Goal: Task Accomplishment & Management: Complete application form

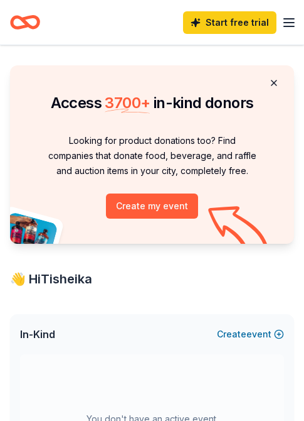
click at [270, 82] on button at bounding box center [274, 82] width 30 height 25
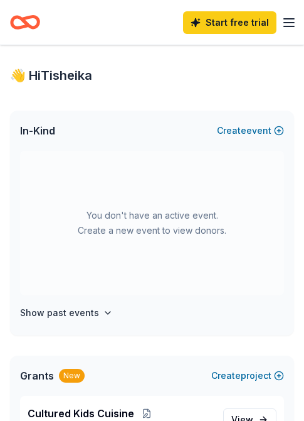
click at [28, 132] on span "In-Kind" at bounding box center [37, 130] width 35 height 15
click at [250, 129] on button "Create new event" at bounding box center [250, 130] width 67 height 15
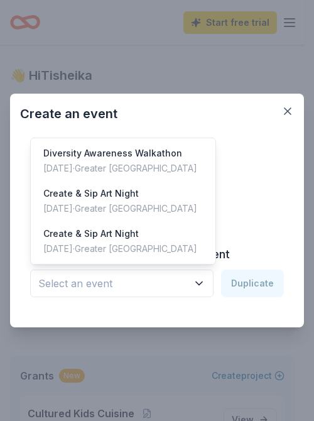
click at [170, 277] on span "Select an event" at bounding box center [112, 283] width 149 height 16
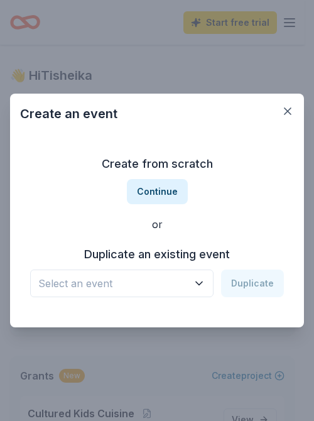
click at [170, 277] on span "Select an event" at bounding box center [112, 283] width 149 height 16
click at [167, 187] on button "Continue" at bounding box center [157, 191] width 61 height 25
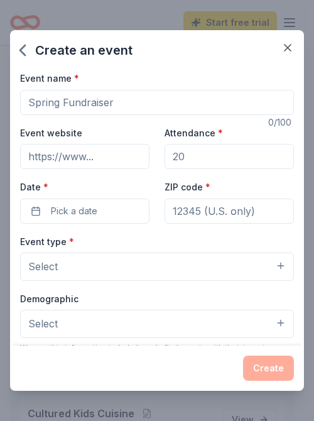
click at [90, 154] on input "Event website" at bounding box center [84, 156] width 129 height 25
click at [83, 107] on input "Event name *" at bounding box center [157, 102] width 274 height 25
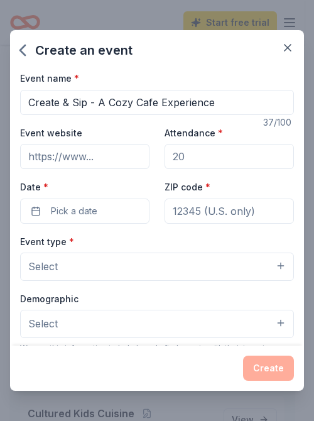
click at [154, 102] on input "Create & Sip - A Cozy Cafe Experience" at bounding box center [157, 102] width 274 height 25
type input "Create & Sip - A Cozy Cafe Experience"
click at [95, 159] on input "Event website" at bounding box center [84, 156] width 129 height 25
drag, startPoint x: 216, startPoint y: 163, endPoint x: 178, endPoint y: 158, distance: 38.7
click at [178, 162] on input "Attendance *" at bounding box center [228, 156] width 129 height 25
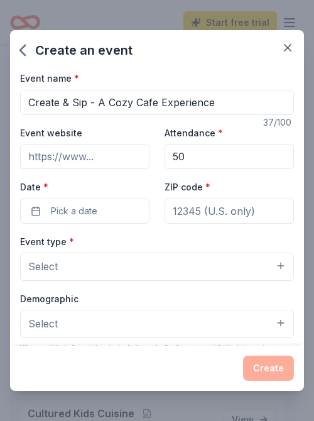
type input "50"
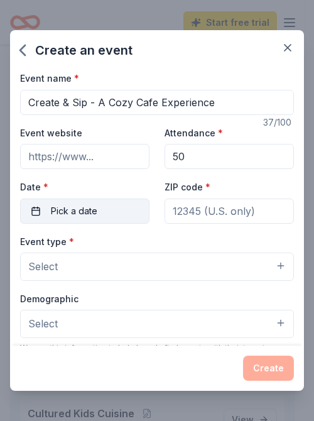
click at [121, 210] on button "Pick a date" at bounding box center [84, 210] width 129 height 25
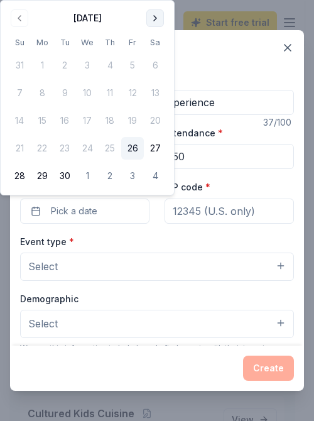
click at [154, 16] on button "Go to next month" at bounding box center [155, 18] width 18 height 18
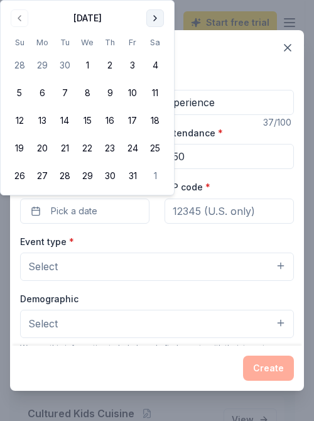
click at [154, 16] on button "Go to next month" at bounding box center [155, 18] width 18 height 18
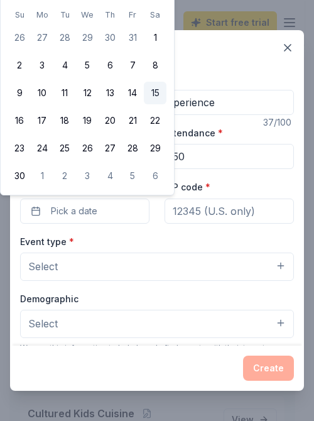
click at [153, 89] on button "15" at bounding box center [155, 93] width 23 height 23
click at [151, 100] on button "15" at bounding box center [155, 93] width 23 height 23
click at [205, 210] on input "ZIP code *" at bounding box center [228, 210] width 129 height 25
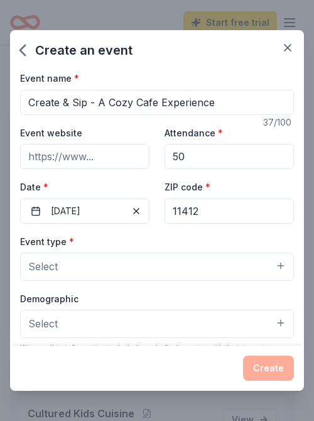
type input "11412"
click at [187, 261] on button "Select" at bounding box center [157, 266] width 274 height 28
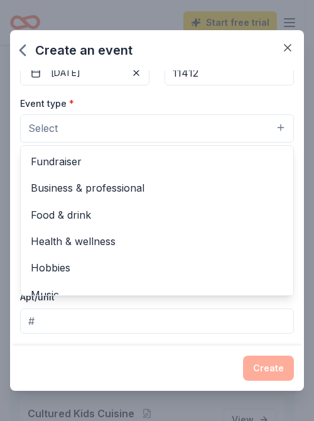
scroll to position [148, 0]
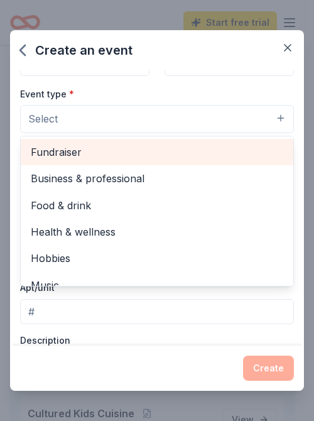
click at [133, 147] on span "Fundraiser" at bounding box center [157, 152] width 252 height 16
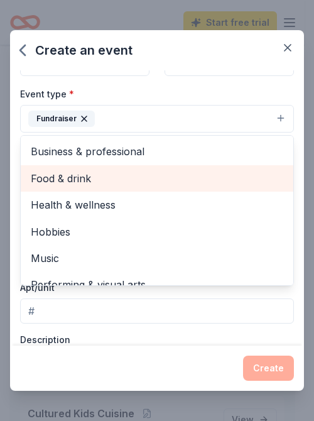
click at [118, 177] on span "Food & drink" at bounding box center [157, 178] width 252 height 16
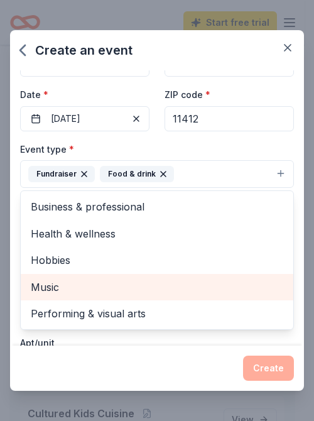
scroll to position [85, 0]
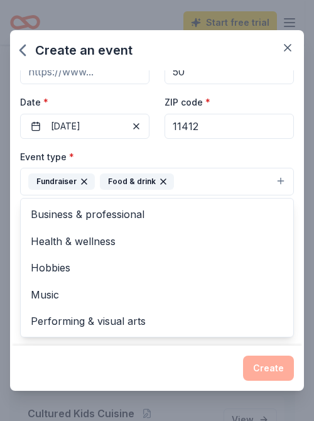
click at [212, 175] on button "Fundraiser Food & drink" at bounding box center [157, 182] width 274 height 28
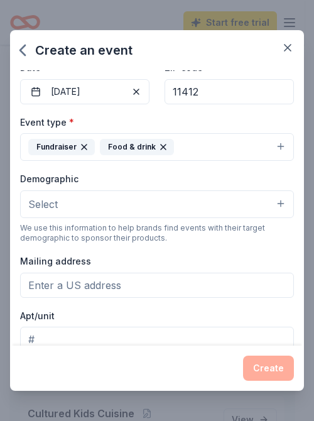
scroll to position [148, 0]
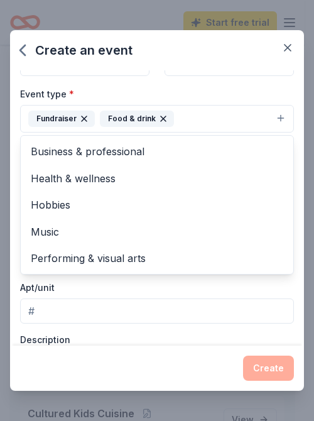
click at [197, 118] on button "Fundraiser Food & drink" at bounding box center [157, 119] width 274 height 28
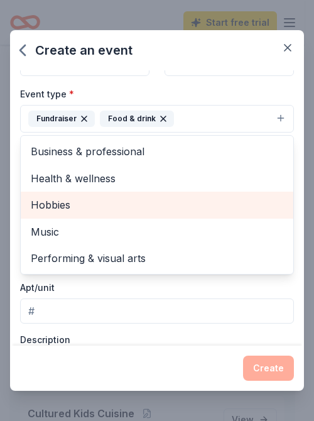
click at [120, 197] on span "Hobbies" at bounding box center [157, 205] width 252 height 16
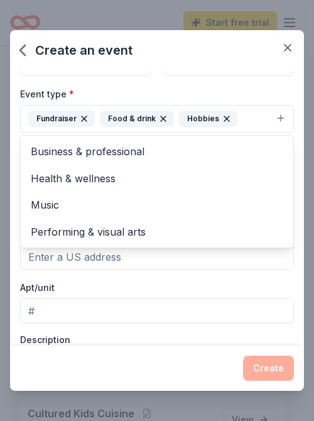
click at [247, 92] on div "Event type * Fundraiser Food & drink Hobbies Business & professional Health & w…" at bounding box center [157, 109] width 274 height 47
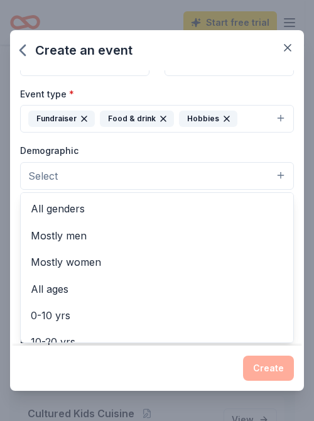
click at [261, 183] on button "Select" at bounding box center [157, 176] width 274 height 28
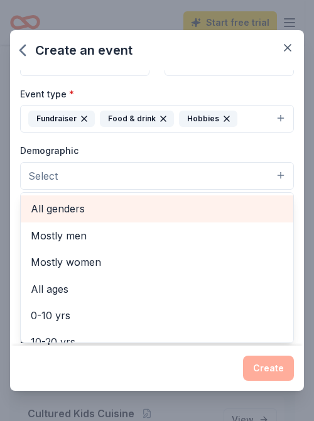
click at [139, 210] on span "All genders" at bounding box center [157, 208] width 252 height 16
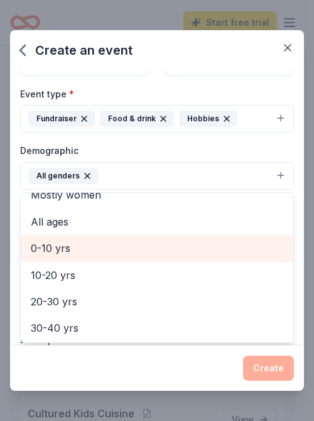
scroll to position [63, 0]
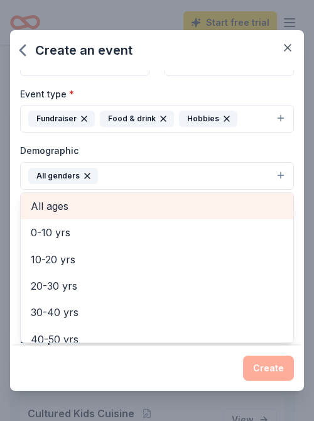
click at [114, 208] on div "All ages" at bounding box center [157, 206] width 272 height 26
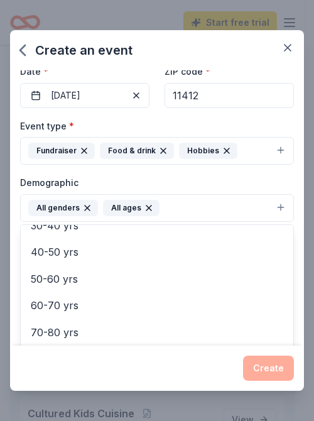
scroll to position [85, 0]
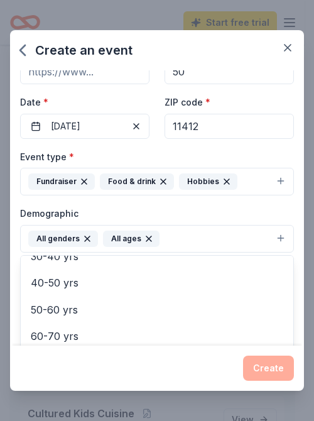
click at [183, 205] on div "Demographic All genders All ages Mostly men Mostly women 0-10 yrs 10-20 yrs 20-…" at bounding box center [157, 228] width 274 height 47
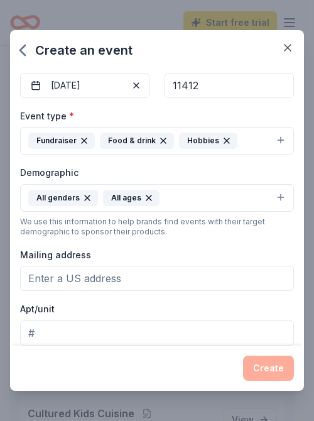
scroll to position [148, 0]
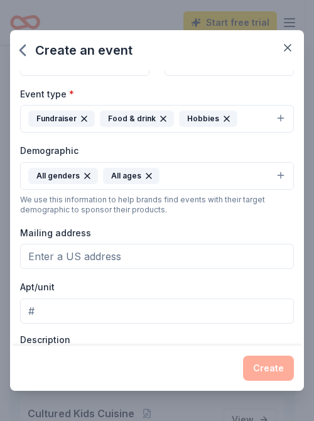
click at [193, 181] on button "All genders All ages" at bounding box center [157, 176] width 274 height 28
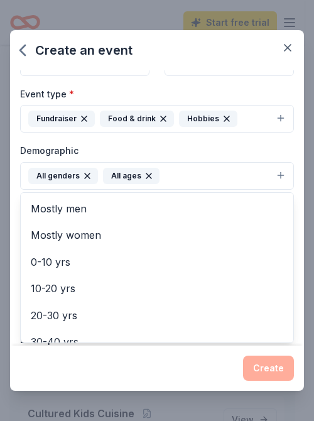
click at [221, 151] on div "Demographic All genders All ages Mostly men Mostly women 0-10 yrs 10-20 yrs 20-…" at bounding box center [157, 166] width 274 height 47
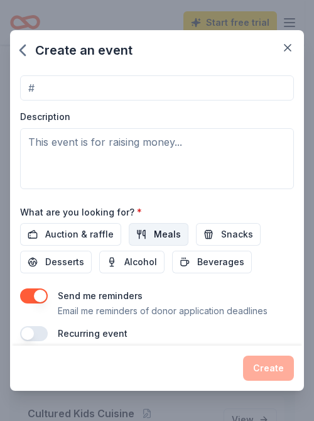
scroll to position [376, 0]
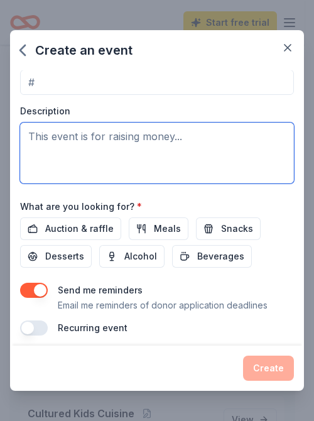
click at [140, 151] on textarea at bounding box center [157, 152] width 274 height 61
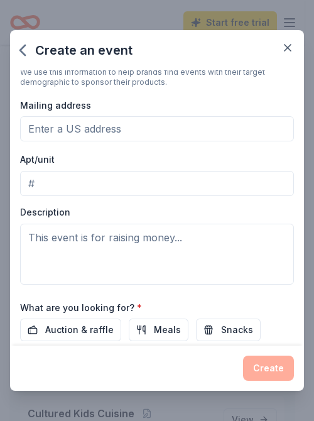
scroll to position [251, 0]
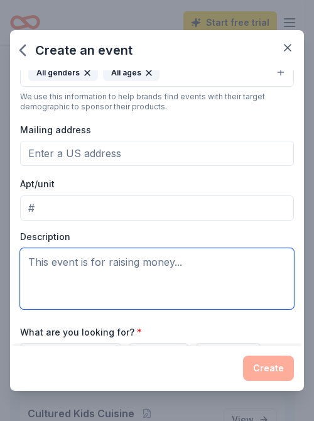
click at [151, 276] on textarea at bounding box center [157, 278] width 274 height 61
click at [218, 269] on textarea at bounding box center [157, 278] width 274 height 61
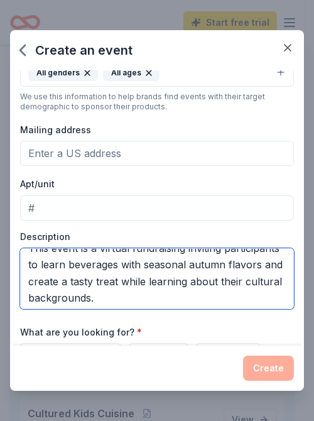
scroll to position [67, 0]
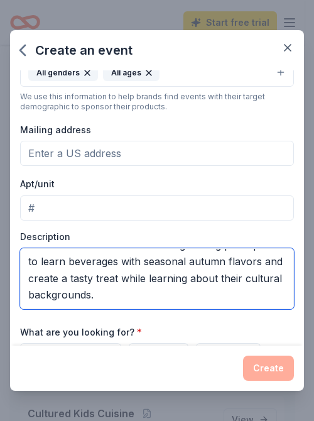
type textarea "This event is fundraising in support of Cultured Kids Cuisine, Inc. which is a …"
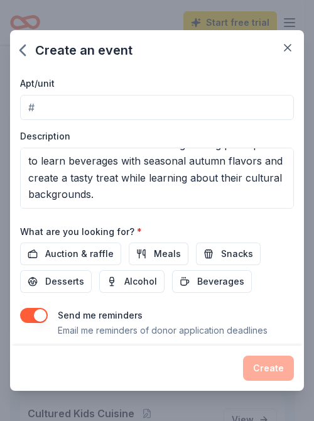
scroll to position [376, 0]
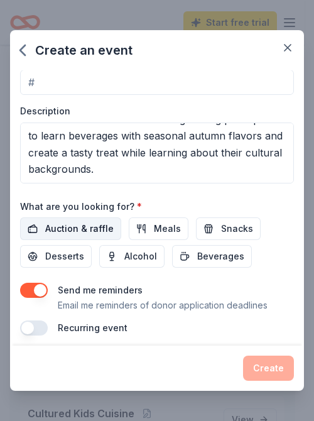
click at [95, 217] on button "Auction & raffle" at bounding box center [70, 228] width 101 height 23
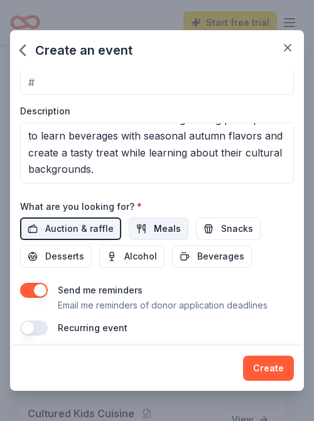
click at [134, 226] on button "Meals" at bounding box center [159, 228] width 60 height 23
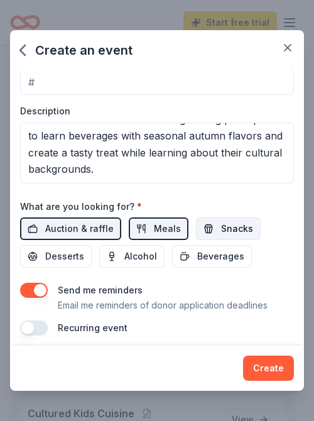
click at [221, 232] on span "Snacks" at bounding box center [237, 228] width 32 height 15
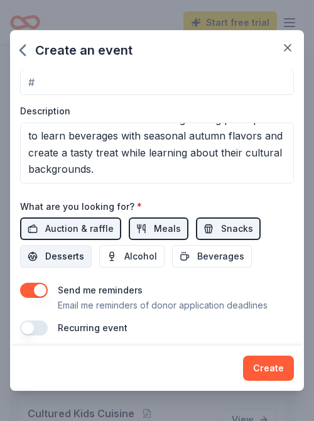
drag, startPoint x: 71, startPoint y: 257, endPoint x: 79, endPoint y: 256, distance: 8.2
click at [73, 257] on span "Desserts" at bounding box center [64, 256] width 39 height 15
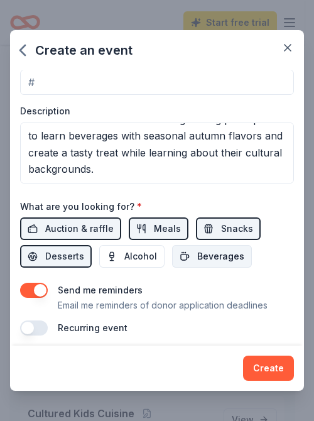
click at [198, 251] on span "Beverages" at bounding box center [220, 256] width 47 height 15
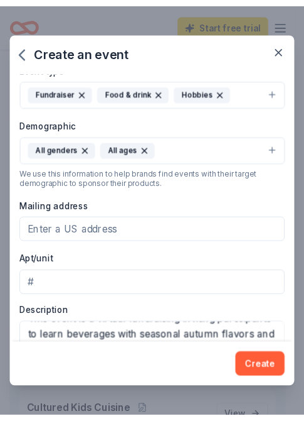
scroll to position [188, 0]
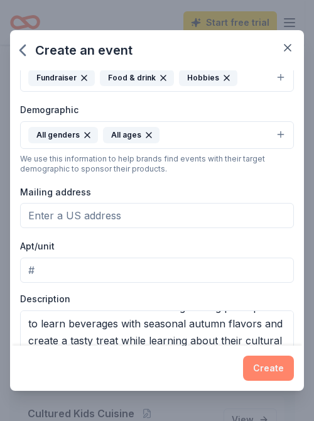
click at [273, 373] on button "Create" at bounding box center [268, 367] width 51 height 25
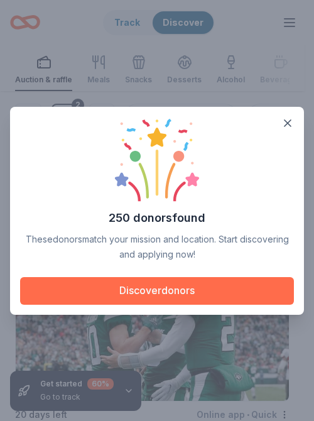
click at [242, 286] on button "Discover donors" at bounding box center [157, 291] width 274 height 28
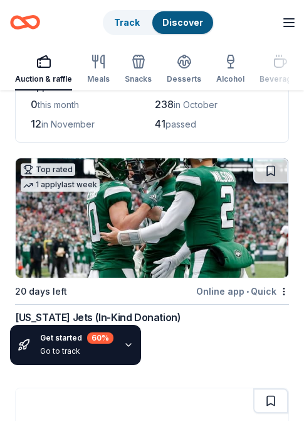
scroll to position [188, 0]
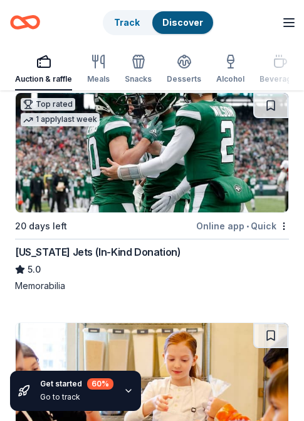
click at [128, 244] on div "[US_STATE] Jets (In-Kind Donation)" at bounding box center [98, 251] width 166 height 15
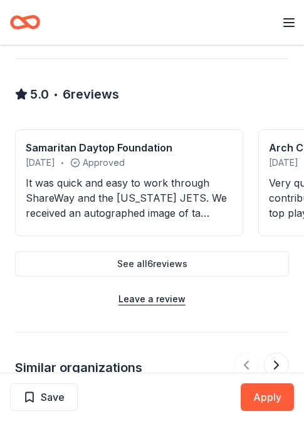
scroll to position [1067, 0]
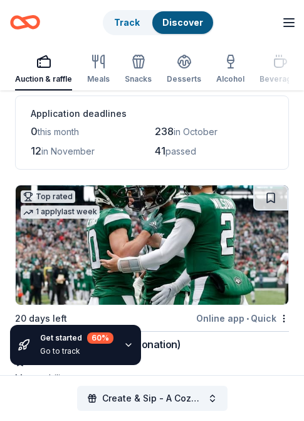
scroll to position [63, 0]
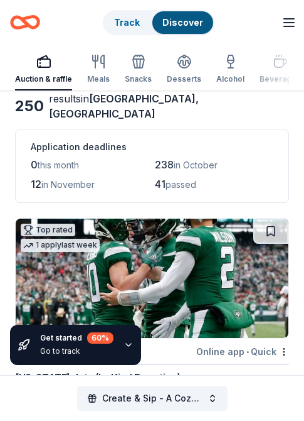
drag, startPoint x: 266, startPoint y: 219, endPoint x: 234, endPoint y: 220, distance: 32.0
click at [267, 220] on button at bounding box center [271, 230] width 35 height 25
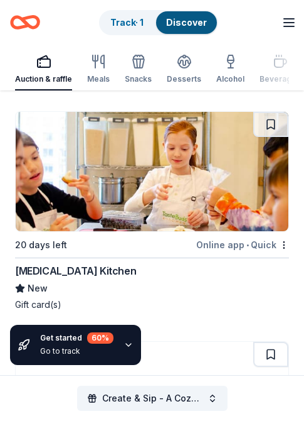
scroll to position [377, 0]
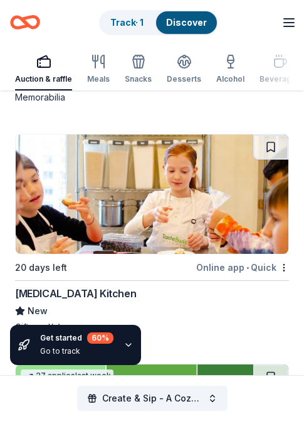
click at [226, 181] on img at bounding box center [152, 193] width 273 height 119
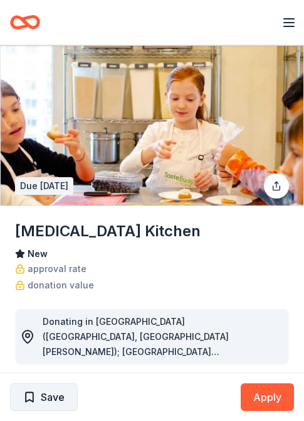
click at [28, 403] on span "Save" at bounding box center [43, 397] width 41 height 16
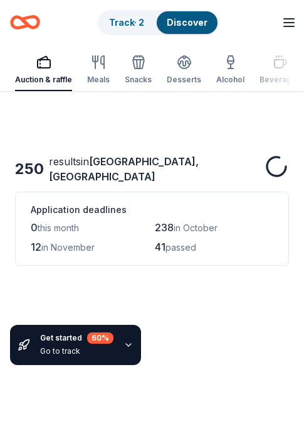
scroll to position [377, 0]
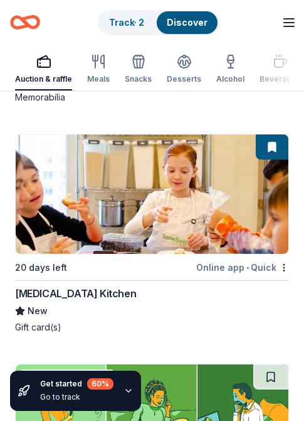
click at [108, 239] on img at bounding box center [152, 193] width 273 height 119
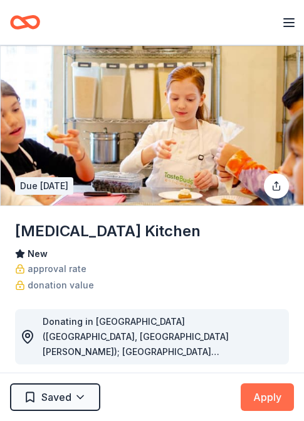
click at [286, 397] on button "Apply" at bounding box center [267, 397] width 53 height 28
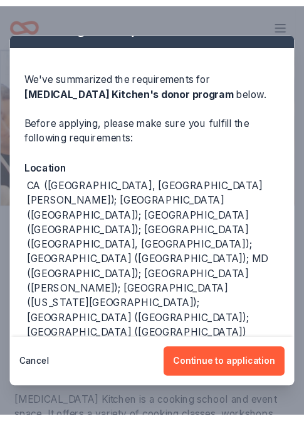
scroll to position [36, 0]
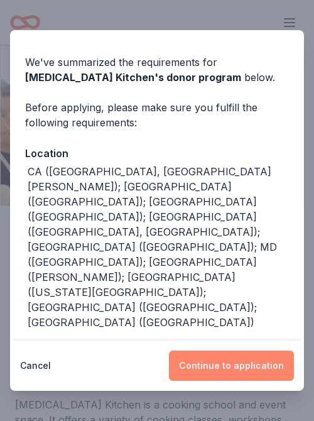
click at [232, 364] on button "Continue to application" at bounding box center [231, 365] width 125 height 30
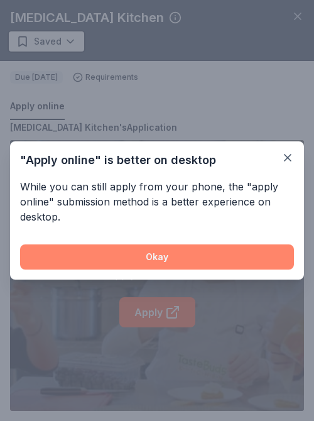
click at [195, 256] on button "Okay" at bounding box center [157, 256] width 274 height 25
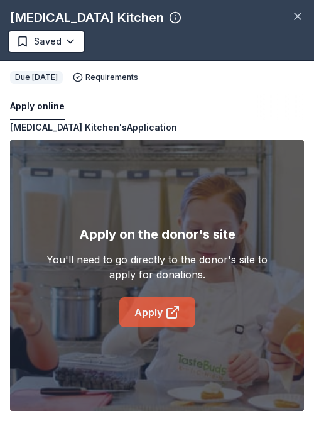
click at [175, 310] on icon at bounding box center [174, 309] width 7 height 7
click at [167, 306] on icon at bounding box center [172, 311] width 15 height 15
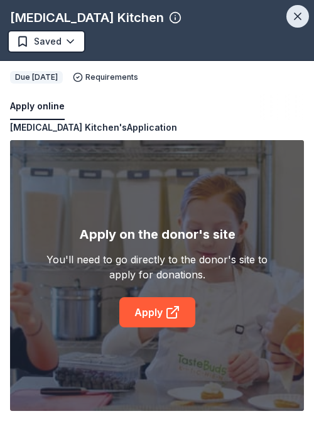
click at [289, 14] on button "button" at bounding box center [297, 16] width 23 height 23
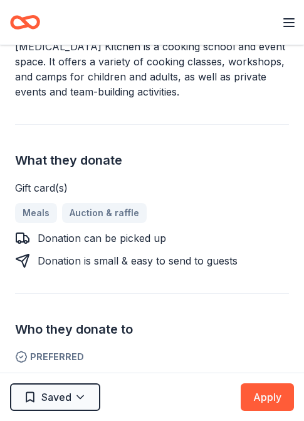
scroll to position [377, 0]
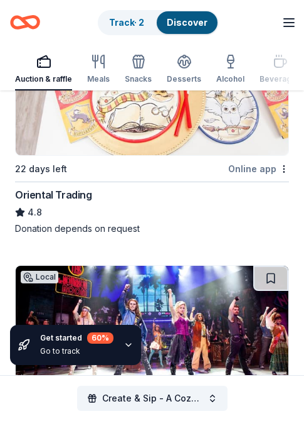
scroll to position [1381, 0]
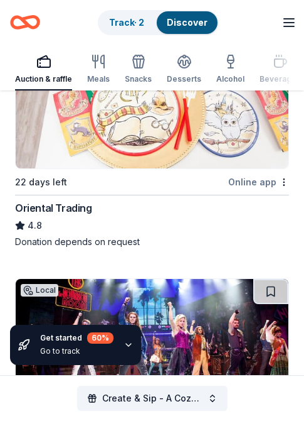
click at [123, 163] on div "Top rated 14 applies last week 22 days left Online app Oriental Trading 4.8 Don…" at bounding box center [152, 148] width 274 height 200
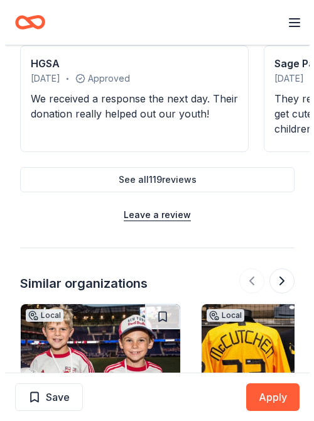
scroll to position [1130, 0]
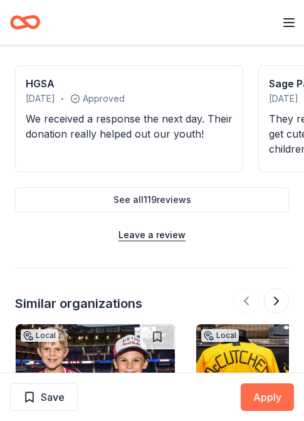
click at [277, 392] on button "Apply" at bounding box center [267, 397] width 53 height 28
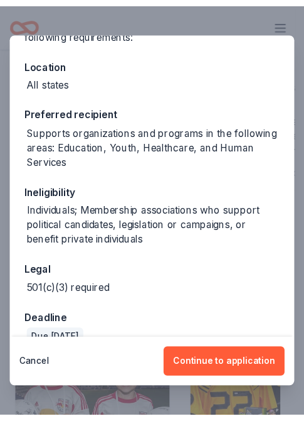
scroll to position [165, 0]
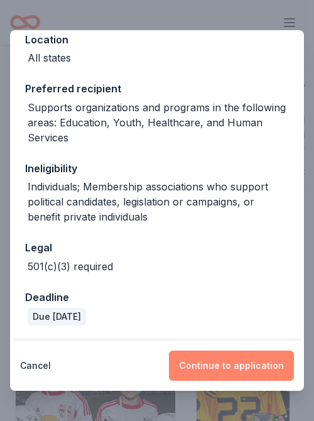
click at [225, 357] on button "Continue to application" at bounding box center [231, 365] width 125 height 30
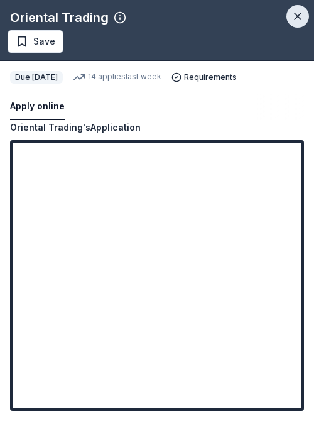
click at [294, 14] on icon "button" at bounding box center [297, 16] width 13 height 13
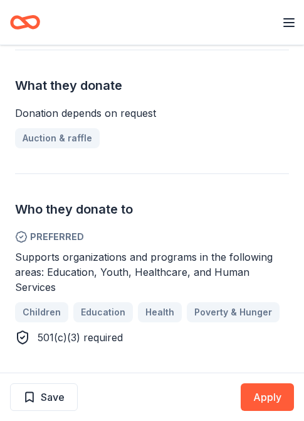
scroll to position [377, 0]
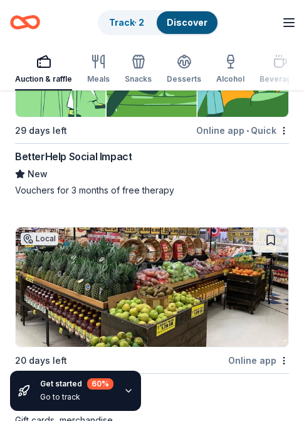
scroll to position [816, 0]
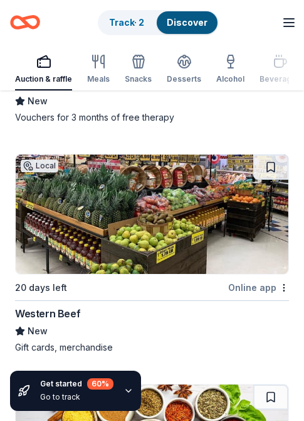
click at [234, 239] on img at bounding box center [152, 213] width 273 height 119
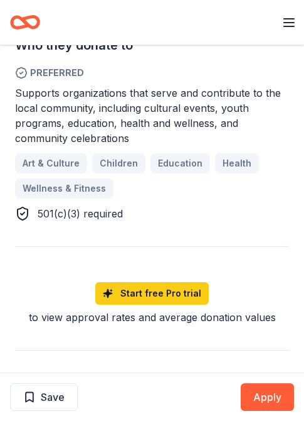
scroll to position [691, 0]
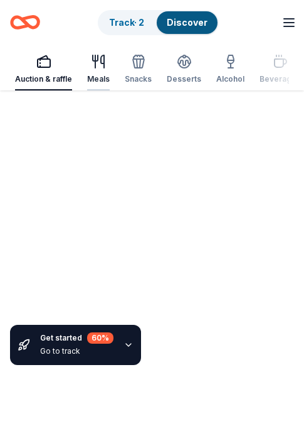
scroll to position [816, 0]
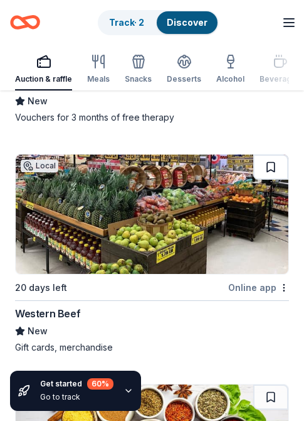
click at [278, 154] on button at bounding box center [271, 166] width 35 height 25
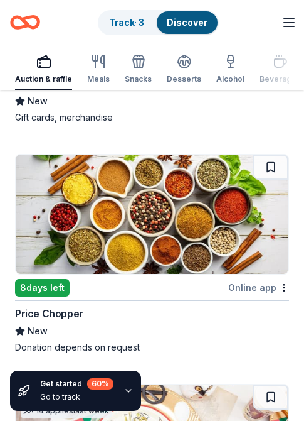
scroll to position [1067, 0]
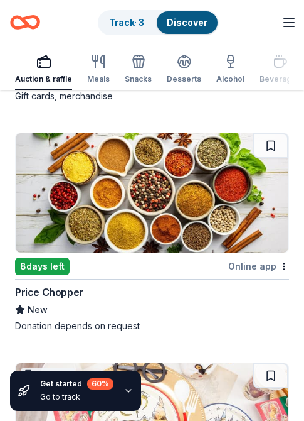
click at [143, 224] on img at bounding box center [152, 192] width 273 height 119
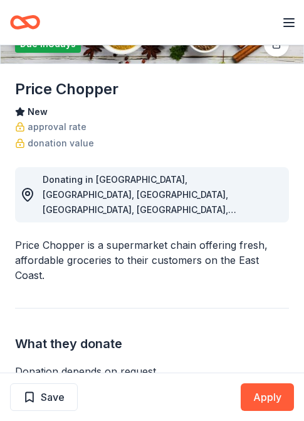
scroll to position [126, 0]
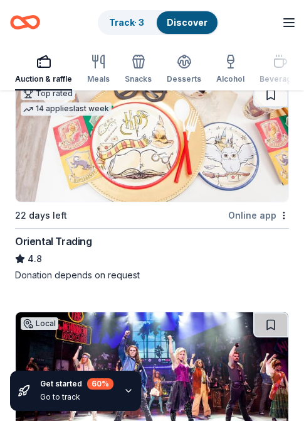
scroll to position [1318, 0]
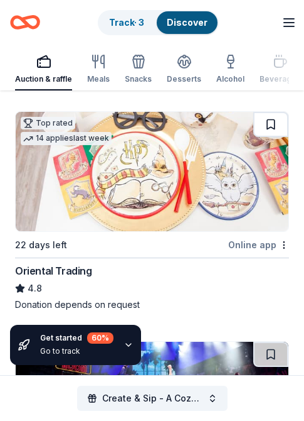
click at [276, 115] on button at bounding box center [271, 124] width 35 height 25
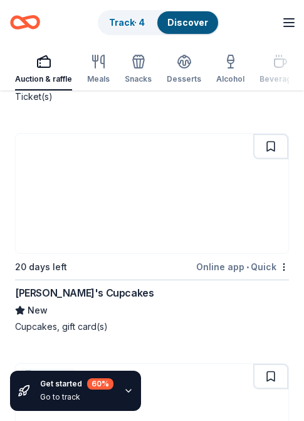
scroll to position [1758, 0]
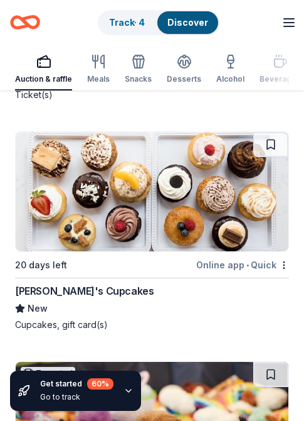
click at [157, 225] on img at bounding box center [152, 191] width 273 height 119
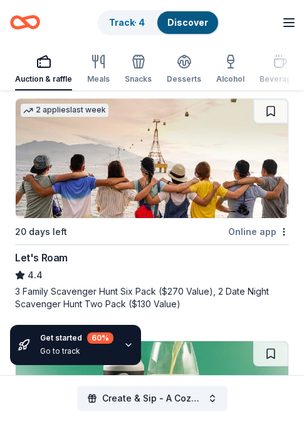
scroll to position [3390, 0]
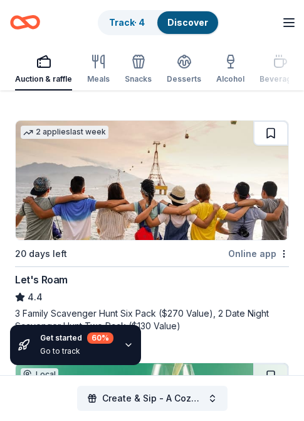
click at [271, 121] on button at bounding box center [271, 133] width 35 height 25
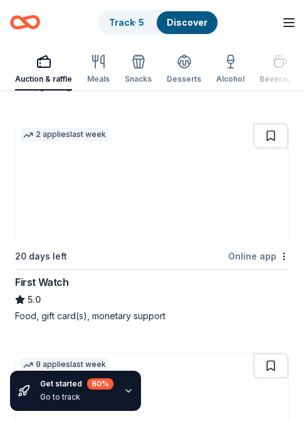
scroll to position [3830, 0]
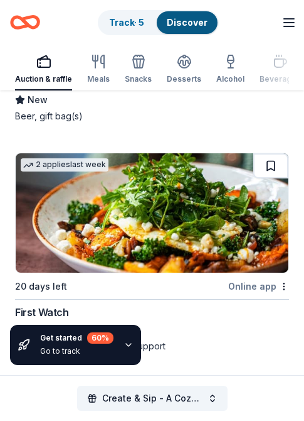
click at [279, 153] on button at bounding box center [271, 165] width 35 height 25
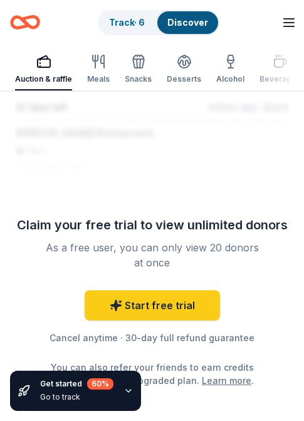
scroll to position [4960, 0]
